Goal: Information Seeking & Learning: Learn about a topic

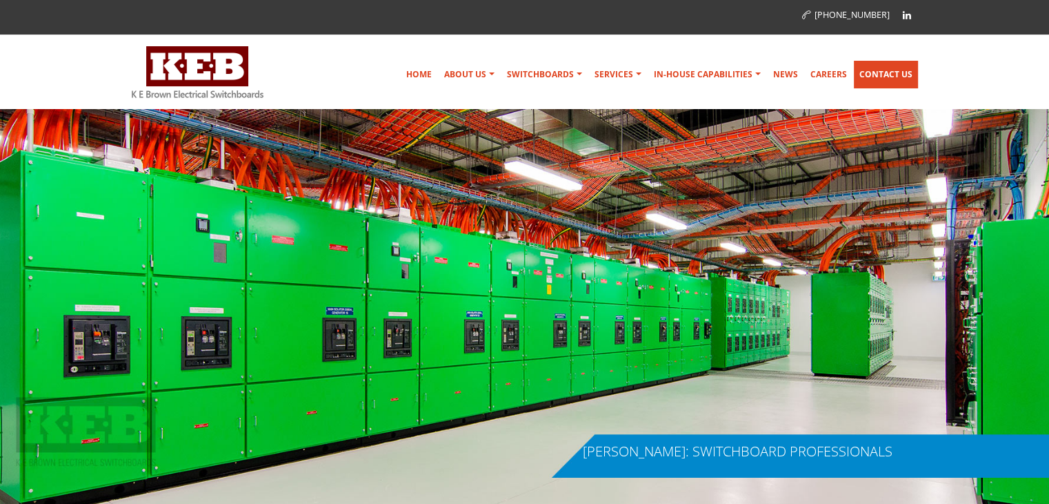
click at [881, 70] on link "Contact Us" at bounding box center [886, 75] width 64 height 28
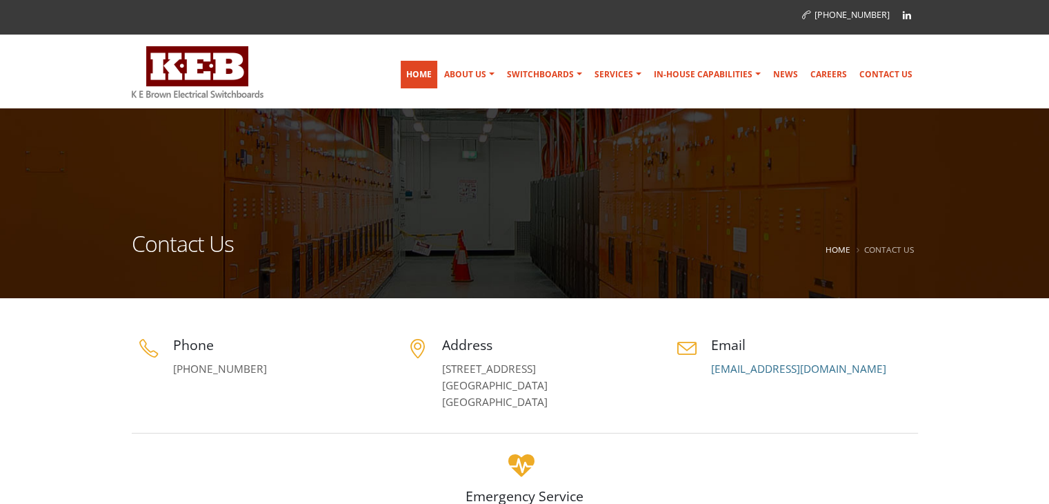
click at [424, 74] on link "Home" at bounding box center [419, 75] width 37 height 28
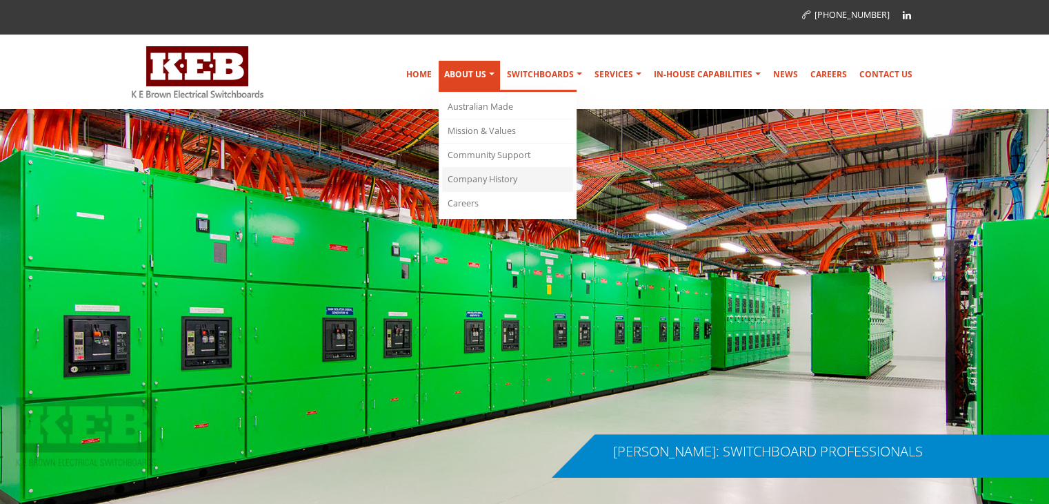
click at [497, 175] on link "Company History" at bounding box center [507, 180] width 131 height 24
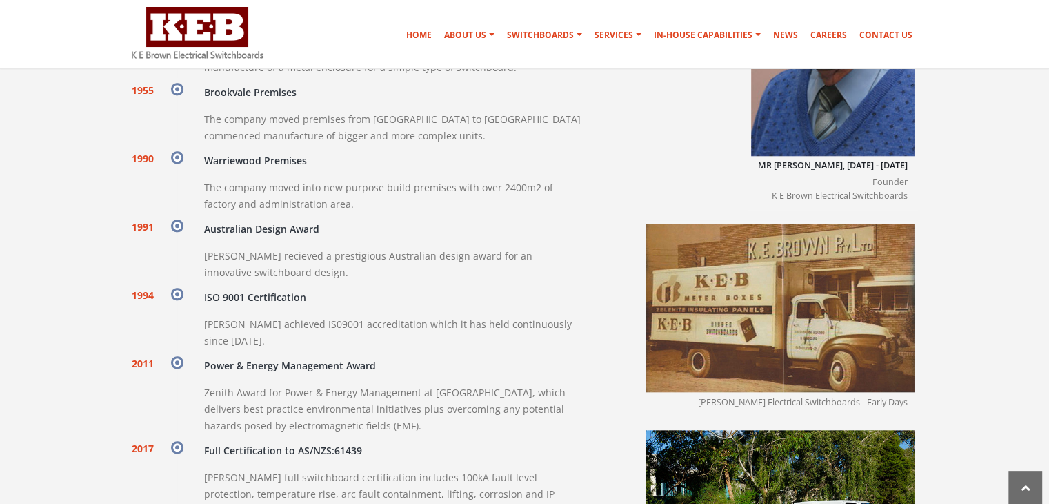
scroll to position [1366, 0]
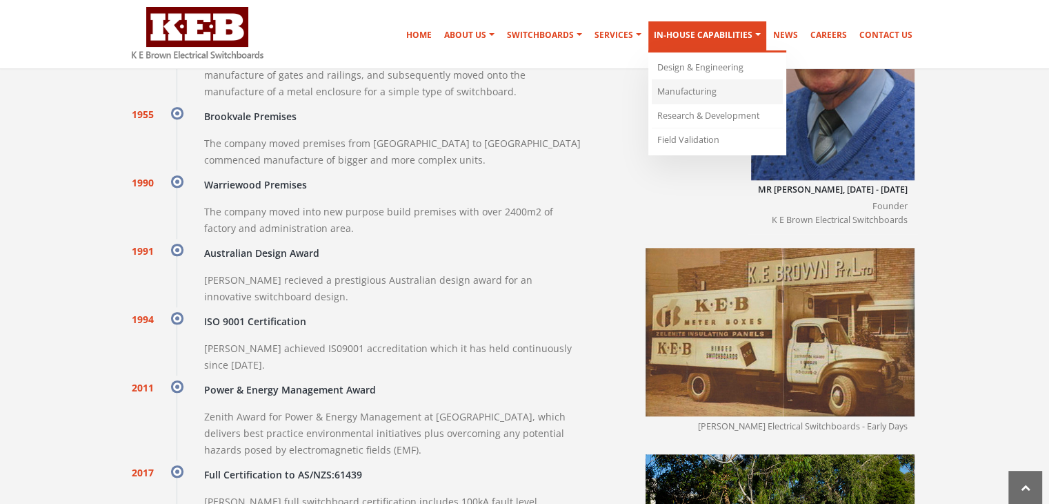
click at [679, 88] on link "Manufacturing" at bounding box center [717, 92] width 131 height 24
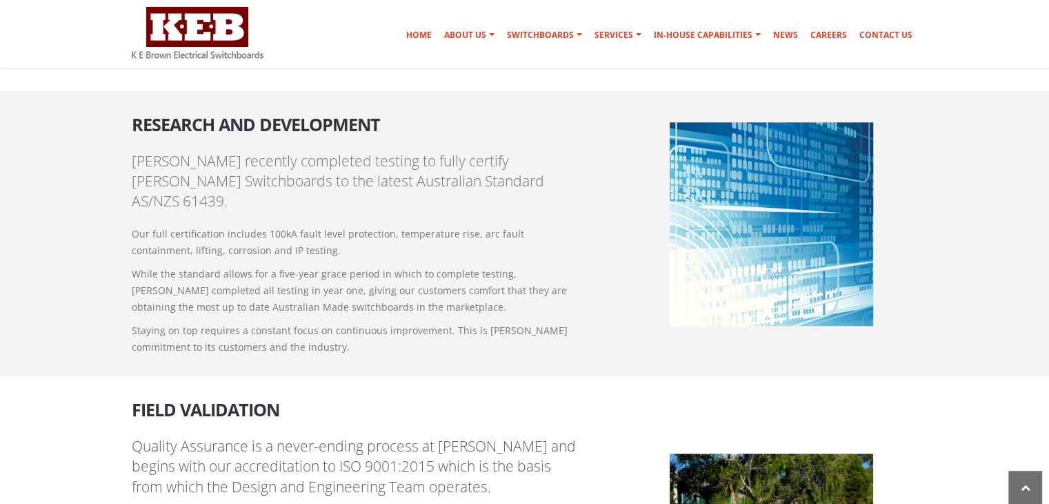
scroll to position [1329, 0]
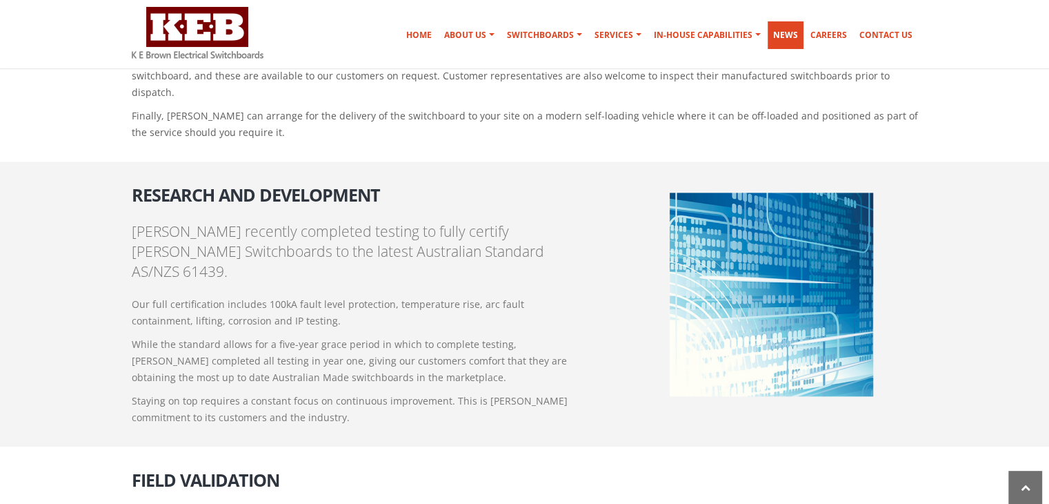
click at [797, 31] on link "News" at bounding box center [786, 35] width 36 height 28
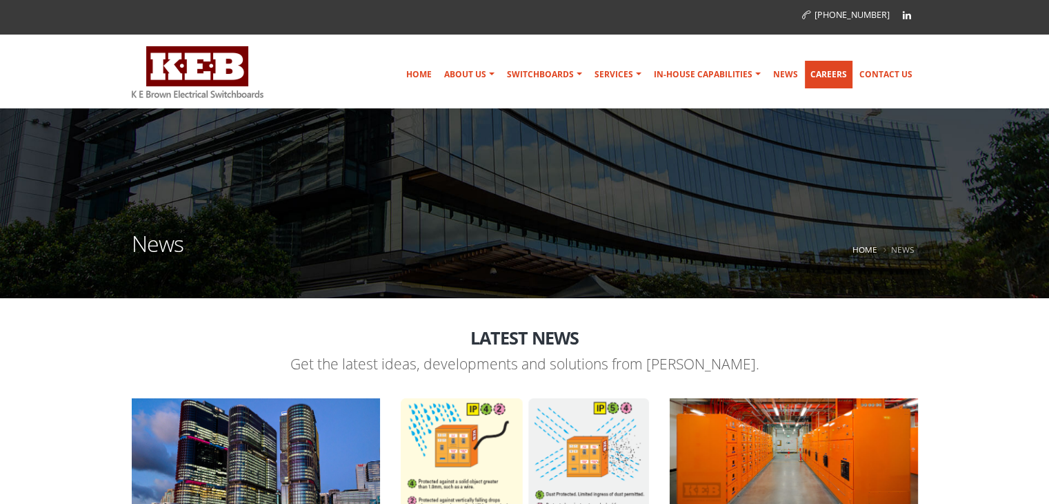
click at [830, 71] on link "Careers" at bounding box center [829, 75] width 48 height 28
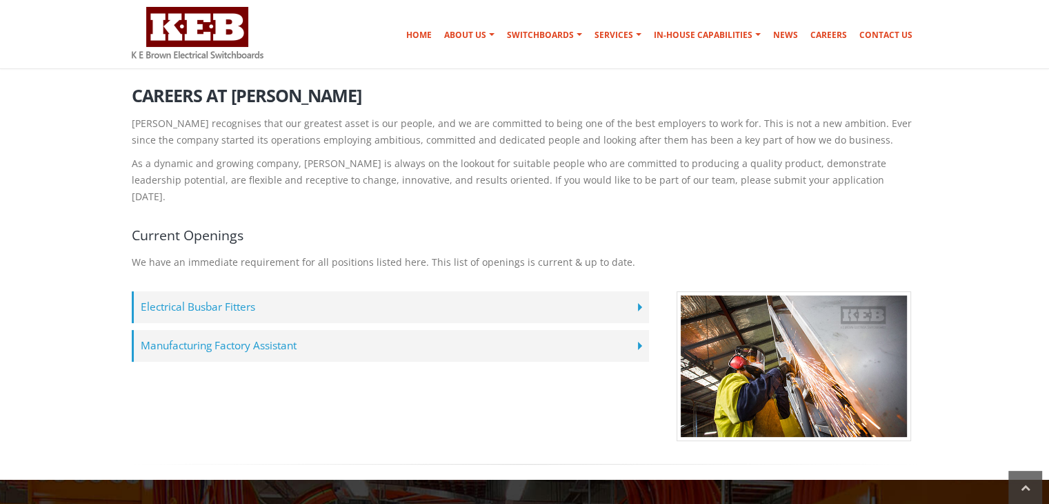
scroll to position [276, 0]
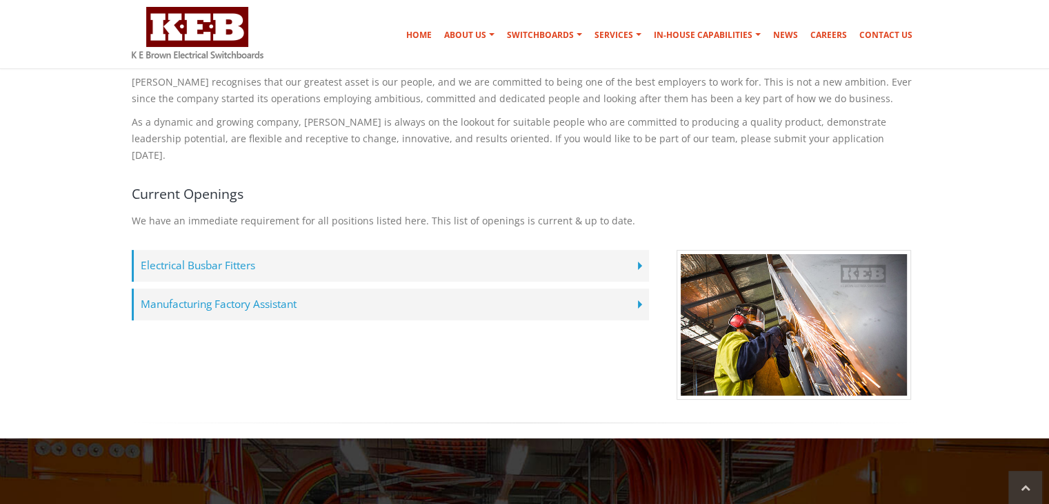
click at [220, 250] on label "Electrical Busbar Fitters" at bounding box center [390, 266] width 517 height 32
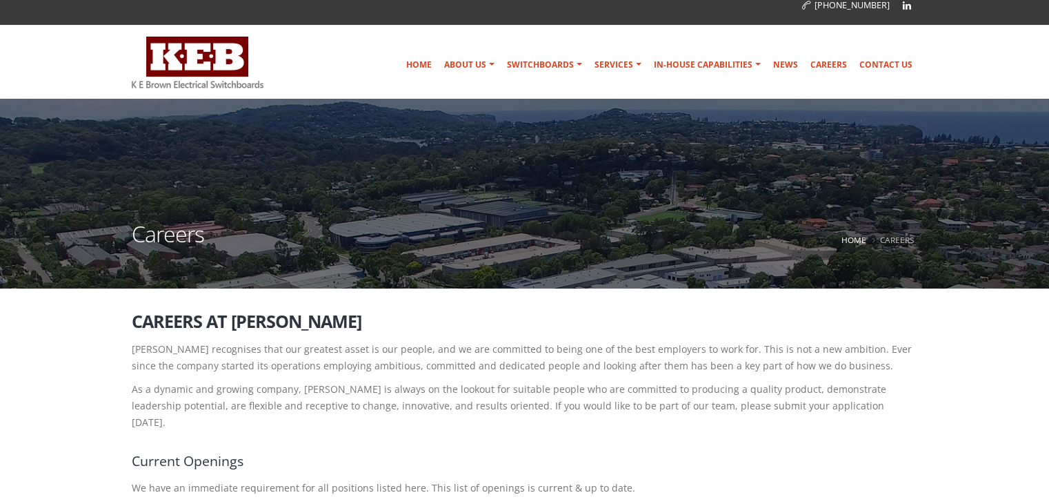
scroll to position [0, 0]
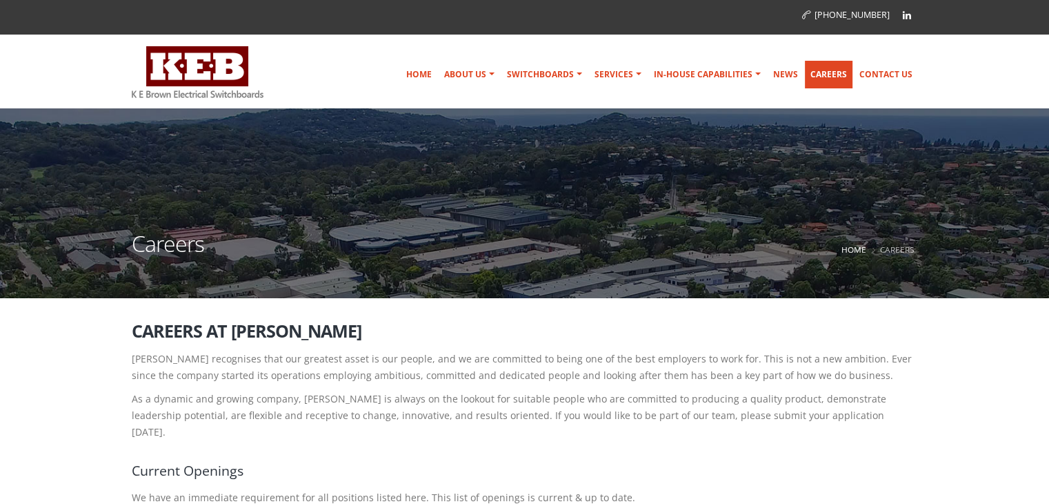
click at [833, 75] on link "Careers" at bounding box center [829, 75] width 48 height 28
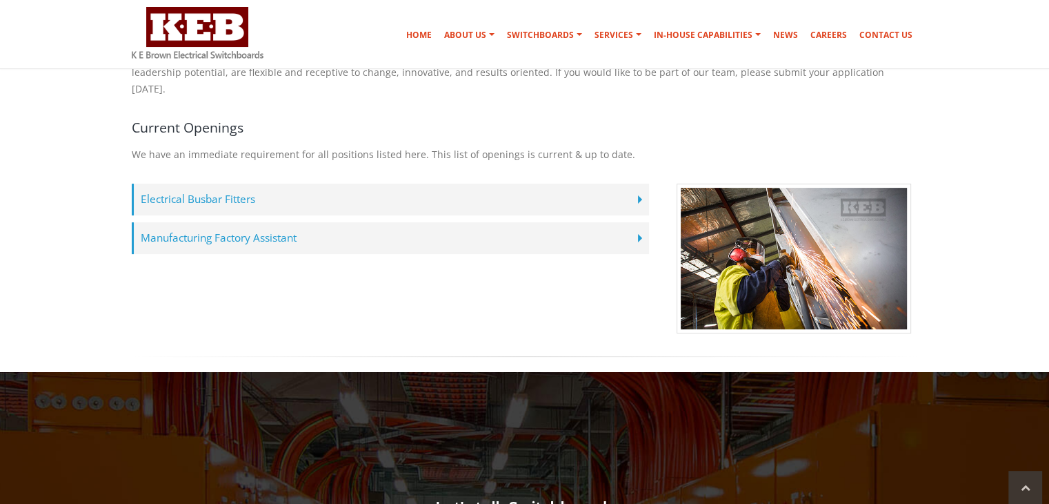
scroll to position [345, 0]
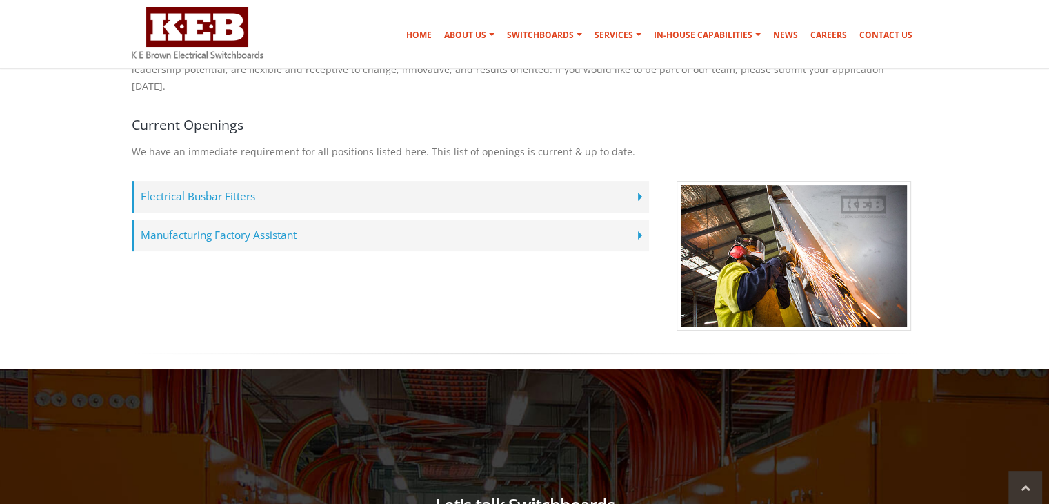
click at [218, 219] on label "Manufacturing Factory Assistant" at bounding box center [390, 235] width 517 height 32
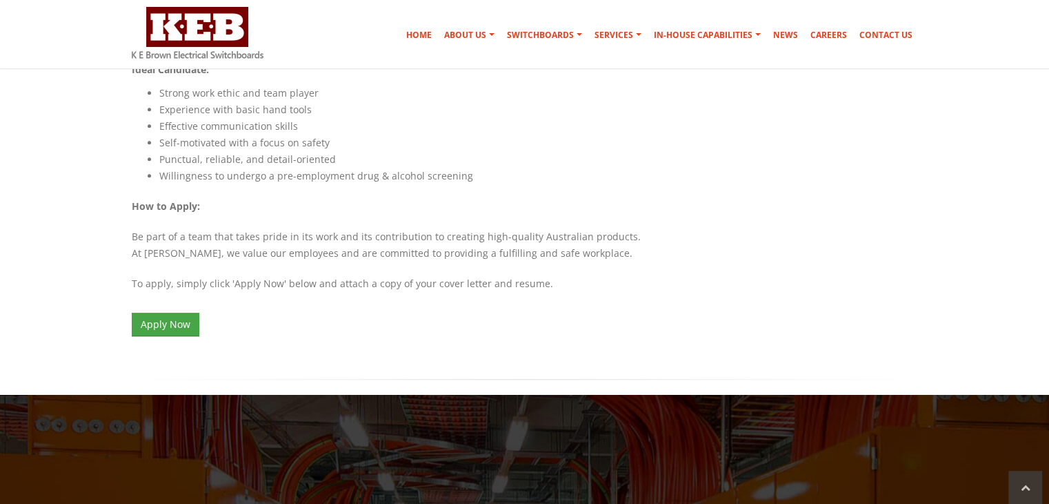
scroll to position [1035, 0]
